Goal: Navigation & Orientation: Find specific page/section

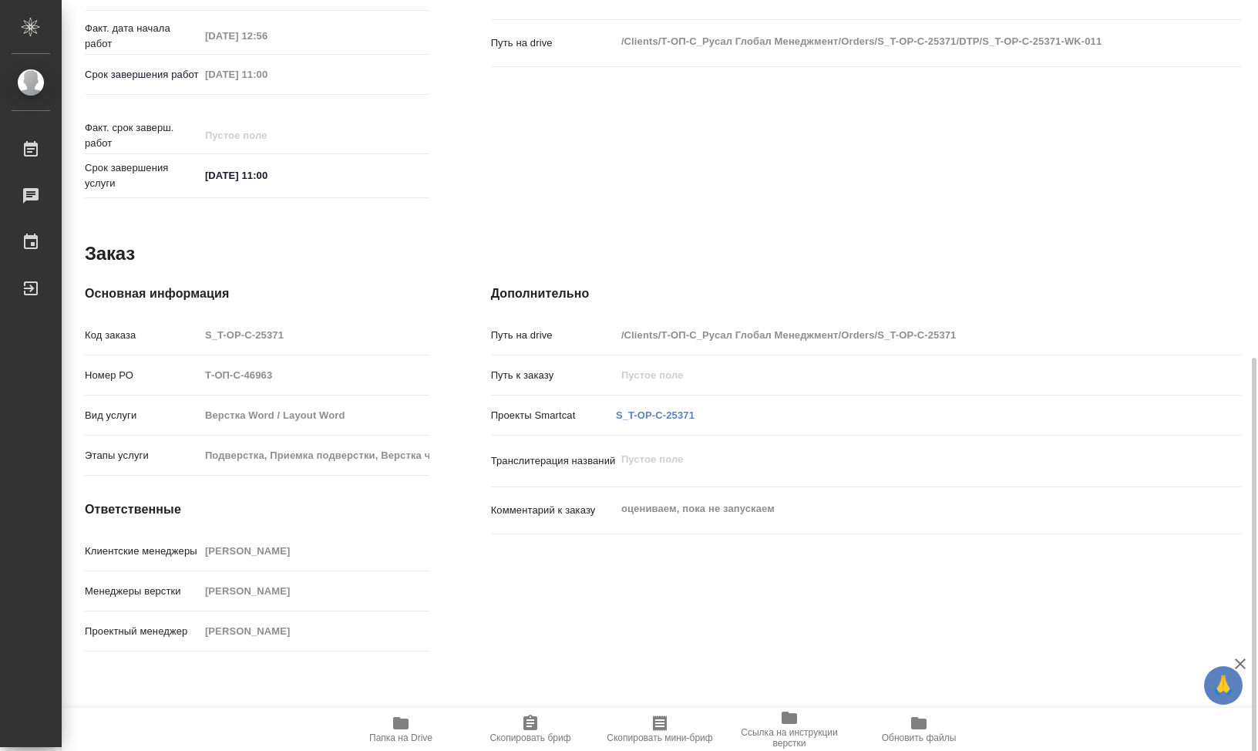
scroll to position [660, 0]
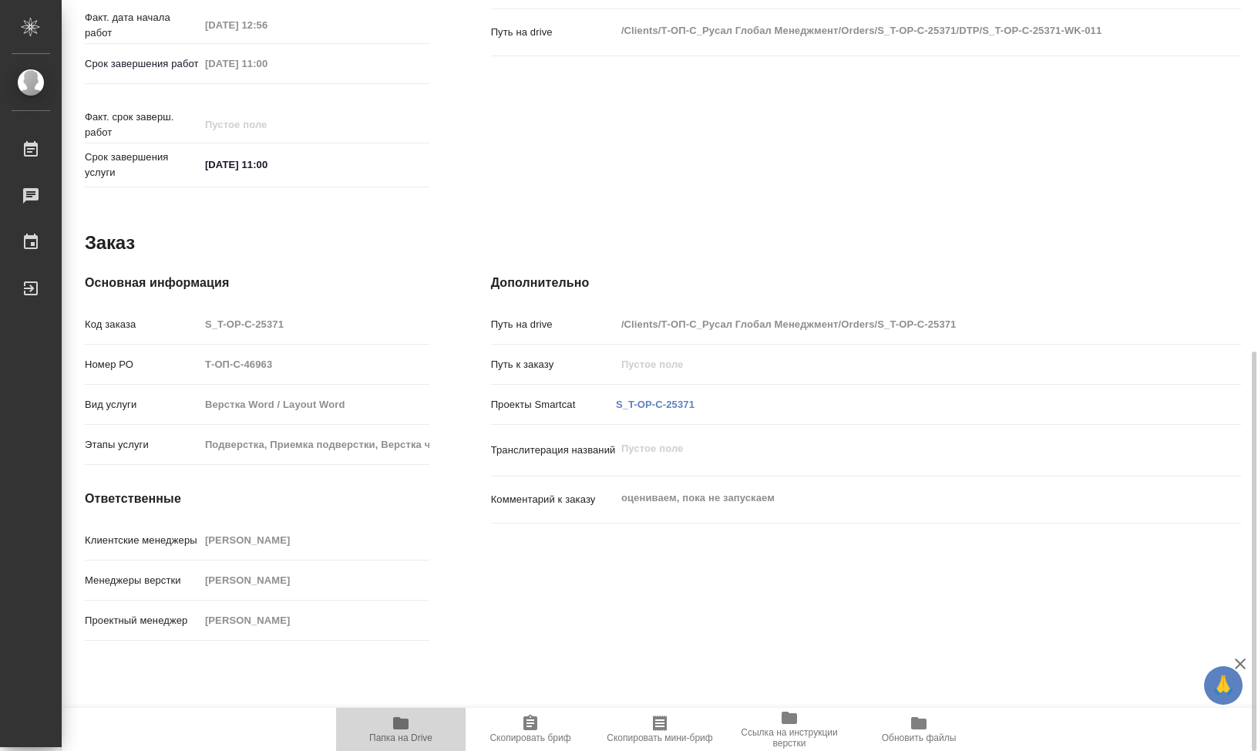
click at [418, 737] on span "Папка на Drive" at bounding box center [400, 737] width 63 height 11
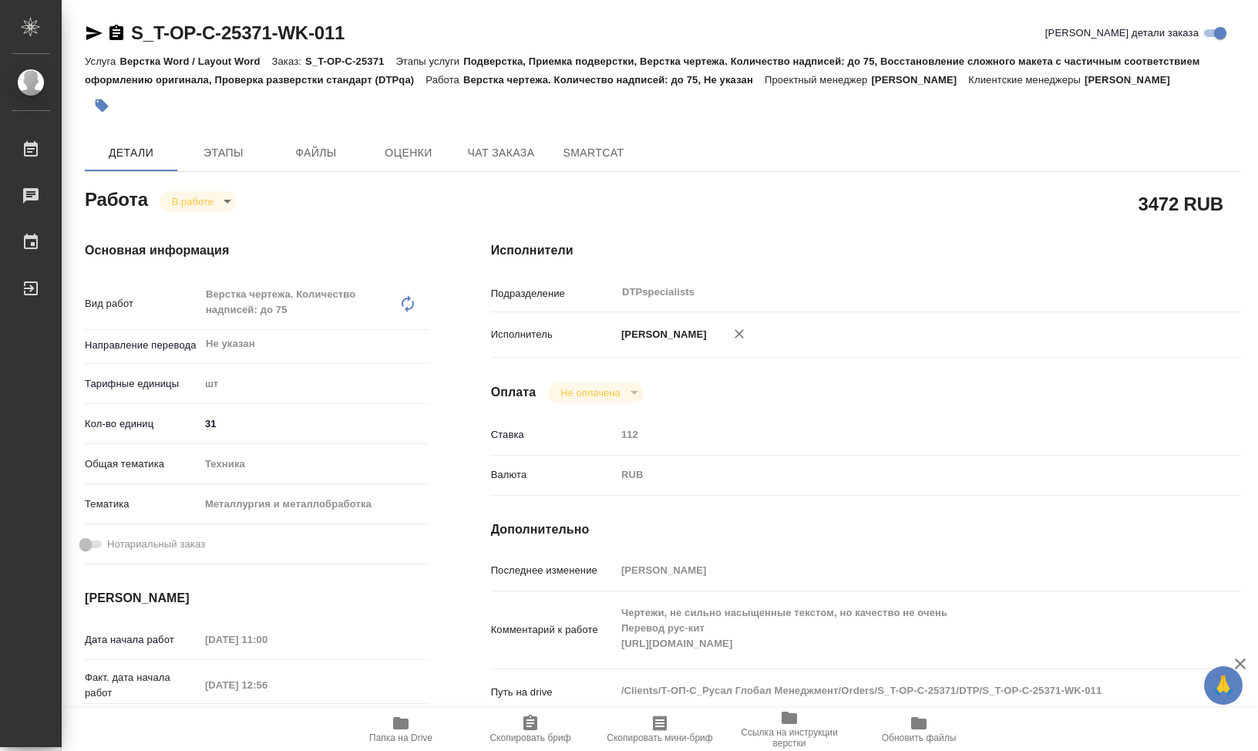
scroll to position [154, 0]
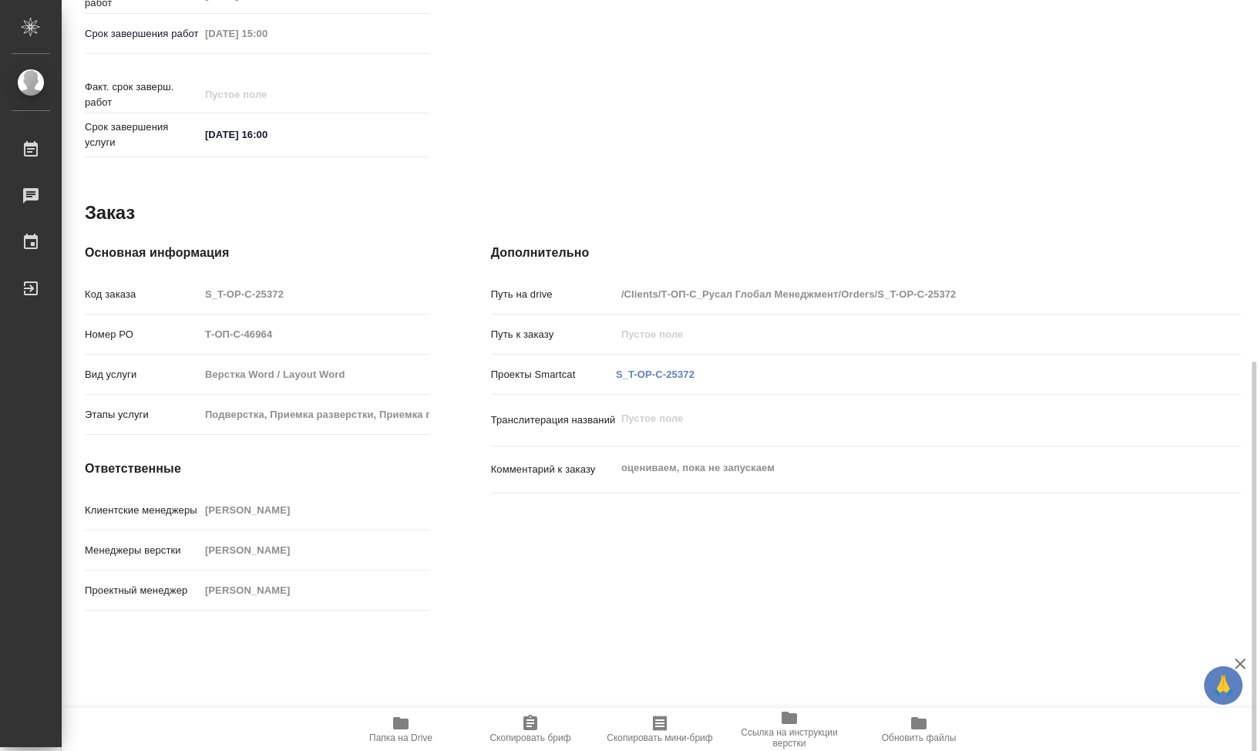
scroll to position [698, 0]
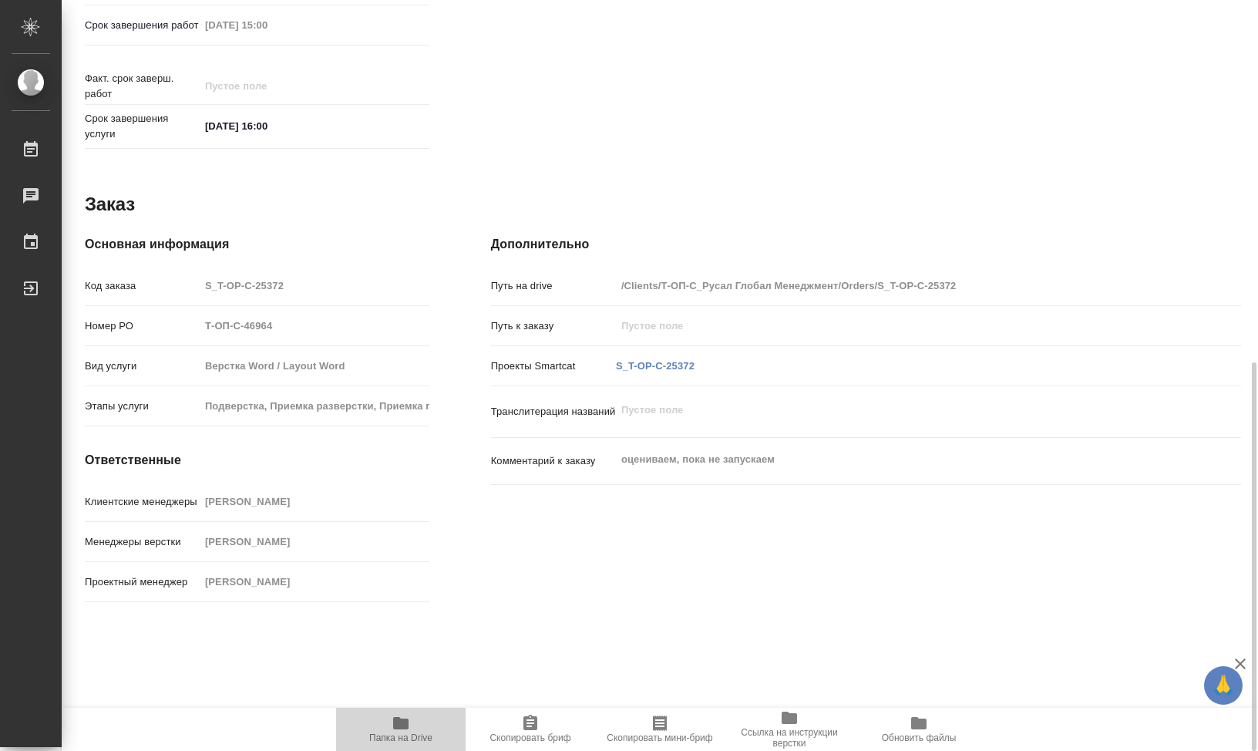
click at [415, 725] on span "Папка на Drive" at bounding box center [400, 728] width 111 height 29
